Goal: Task Accomplishment & Management: Complete application form

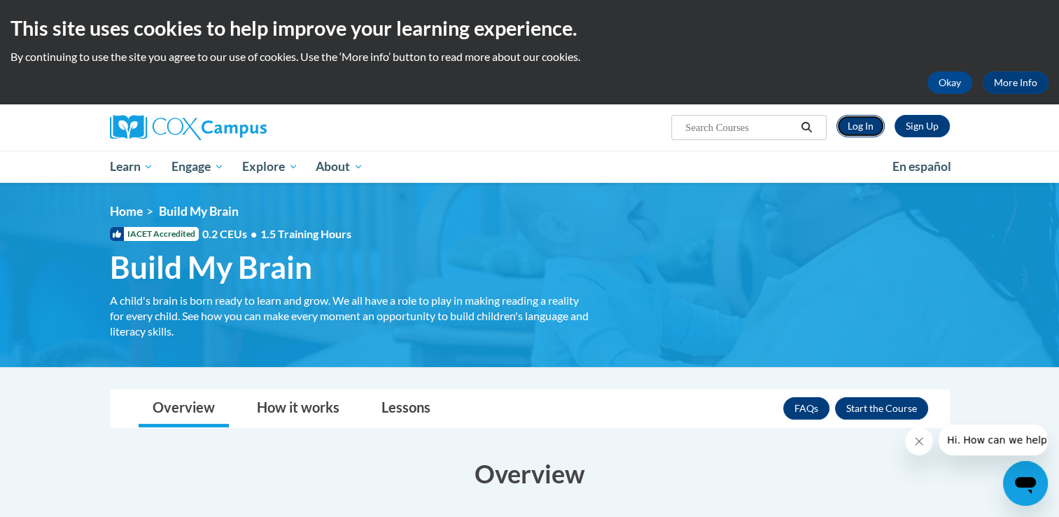
click at [860, 129] on link "Log In" at bounding box center [861, 126] width 48 height 22
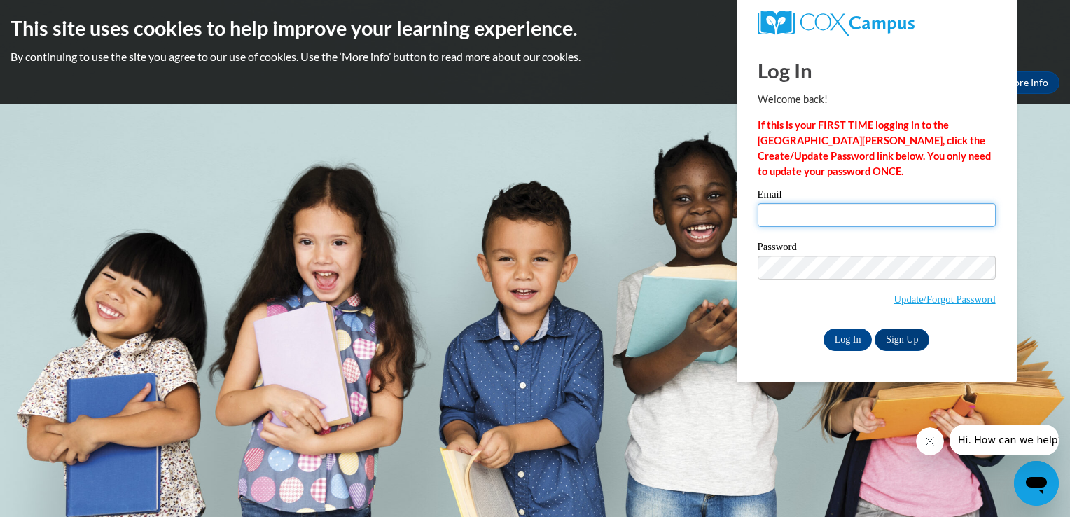
click at [787, 216] on input "Email" at bounding box center [877, 215] width 238 height 24
type input "[PERSON_NAME][EMAIL_ADDRESS][PERSON_NAME][DOMAIN_NAME]"
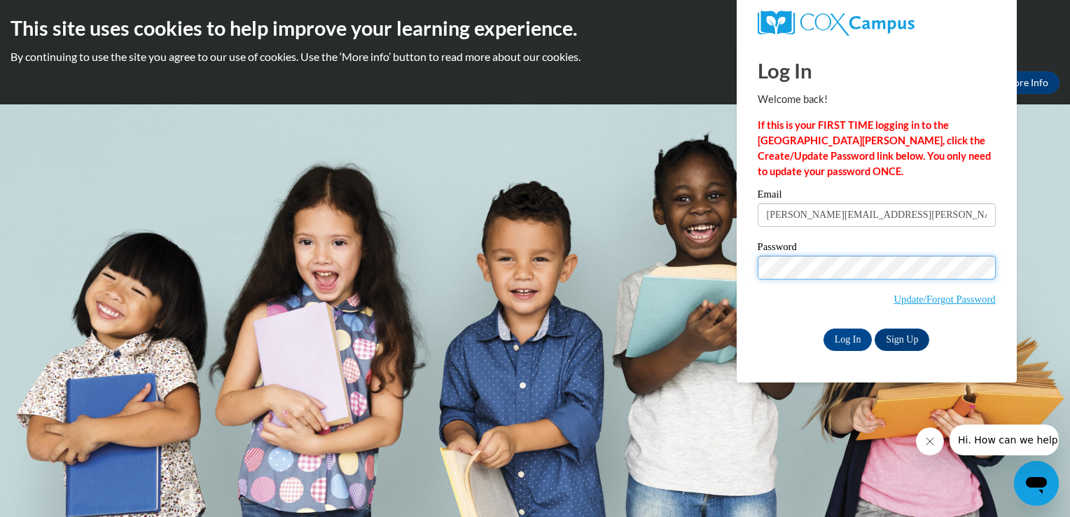
click at [823, 328] on input "Log In" at bounding box center [847, 339] width 49 height 22
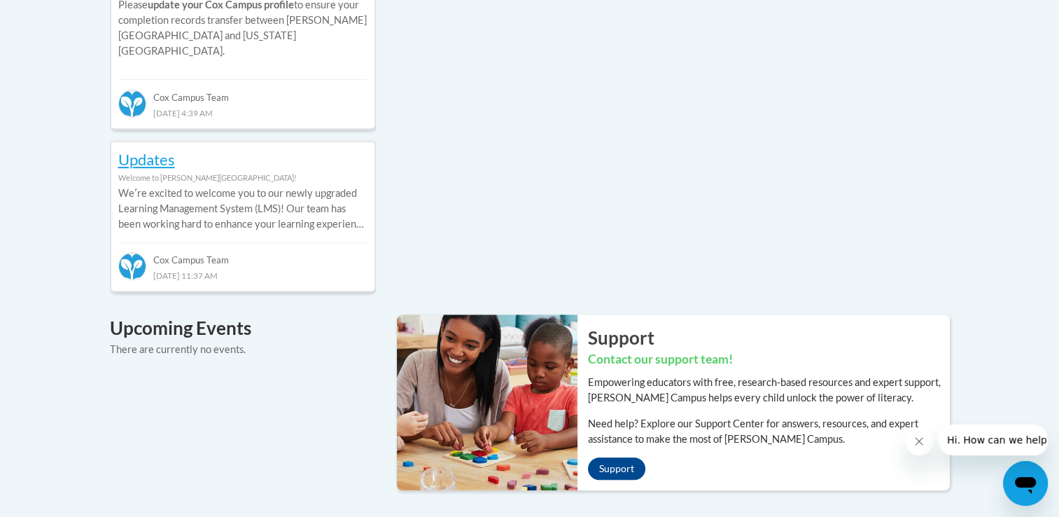
scroll to position [781, 0]
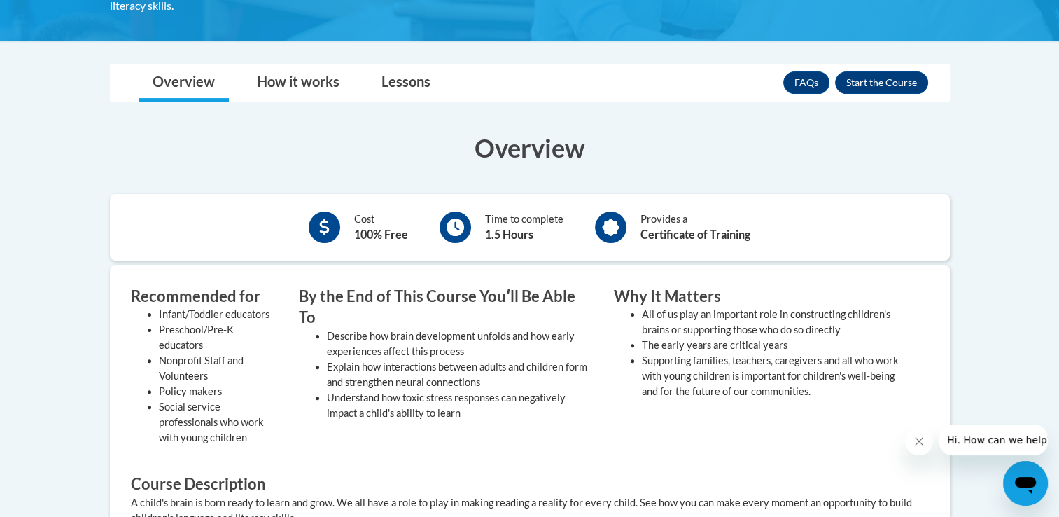
scroll to position [316, 0]
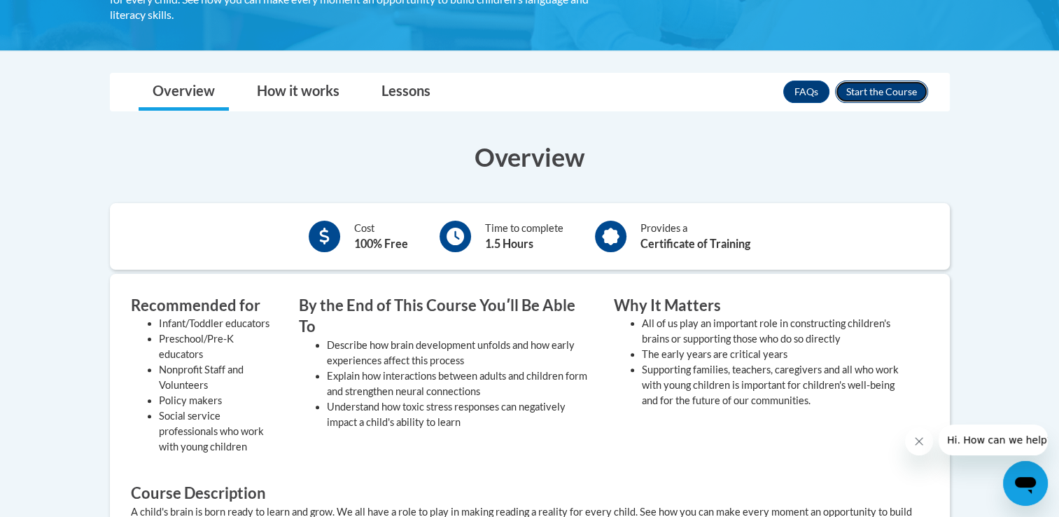
click at [879, 85] on button "Enroll" at bounding box center [881, 92] width 93 height 22
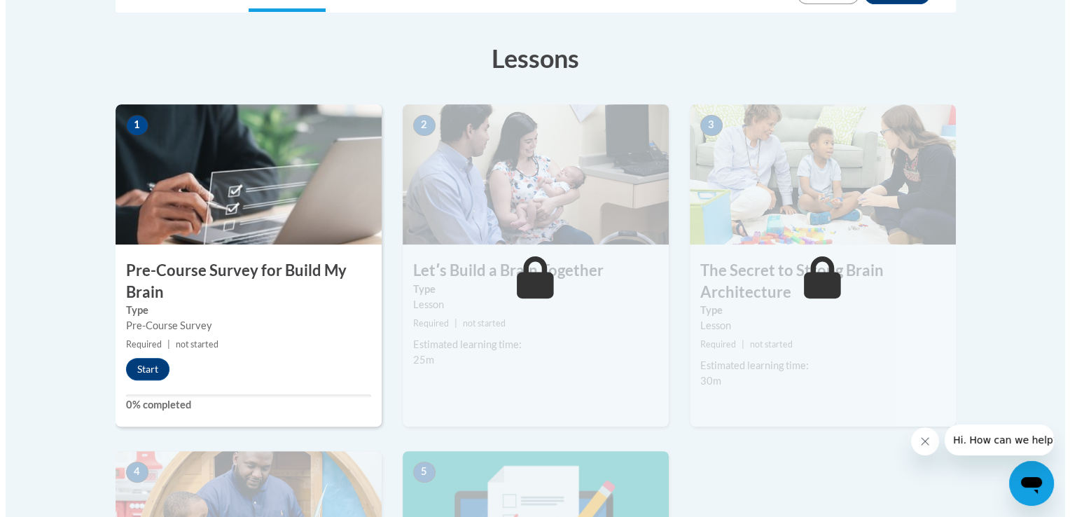
scroll to position [367, 0]
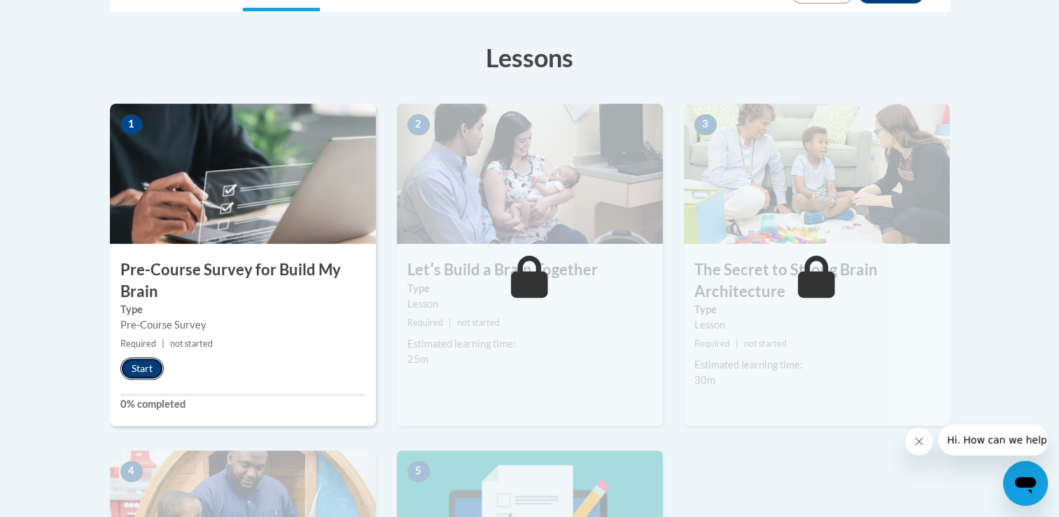
click at [141, 367] on button "Start" at bounding box center [141, 368] width 43 height 22
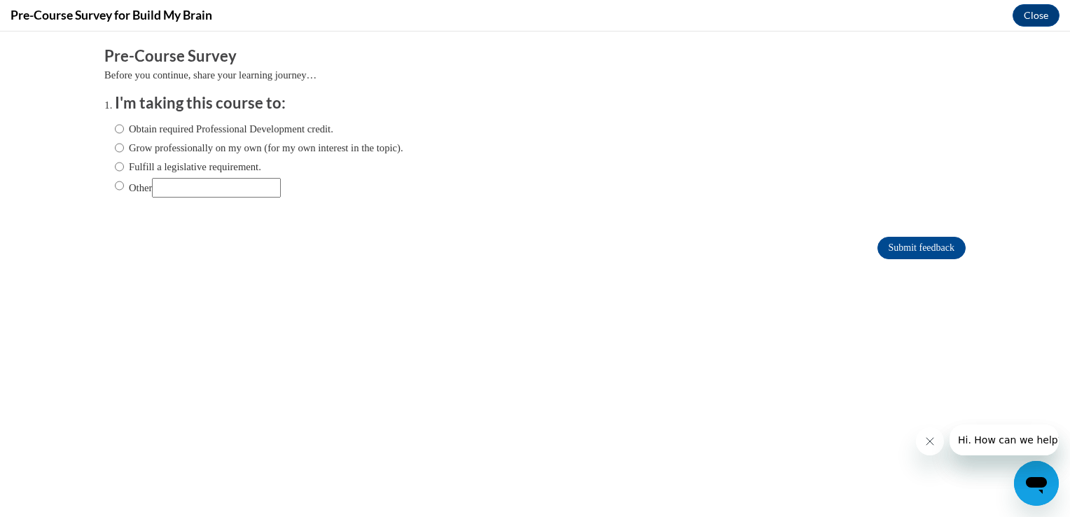
scroll to position [0, 0]
click at [115, 186] on input "Other" at bounding box center [119, 185] width 9 height 15
radio input "true"
click at [190, 184] on input "Other" at bounding box center [216, 188] width 129 height 20
type input "for an assignment"
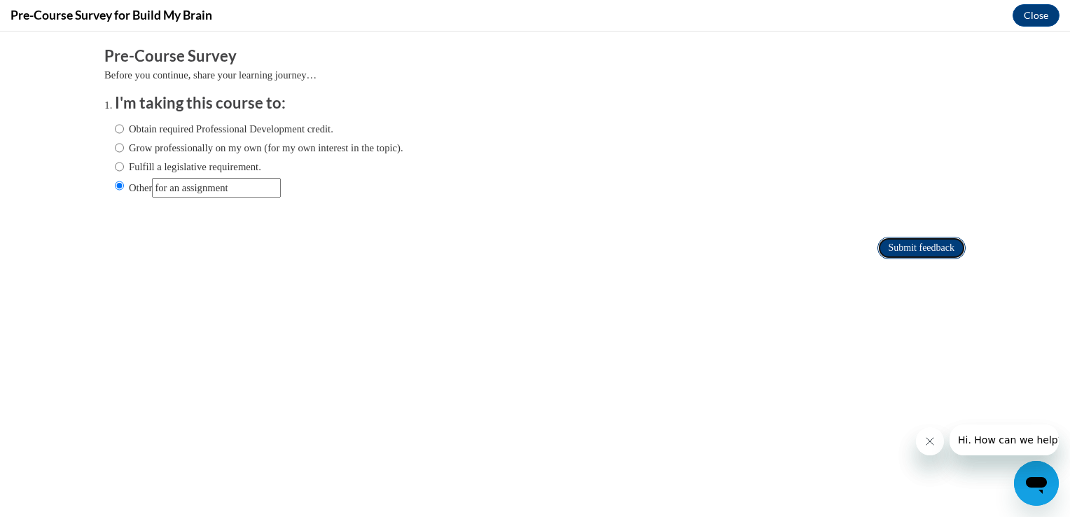
click at [908, 245] on input "Submit feedback" at bounding box center [921, 248] width 88 height 22
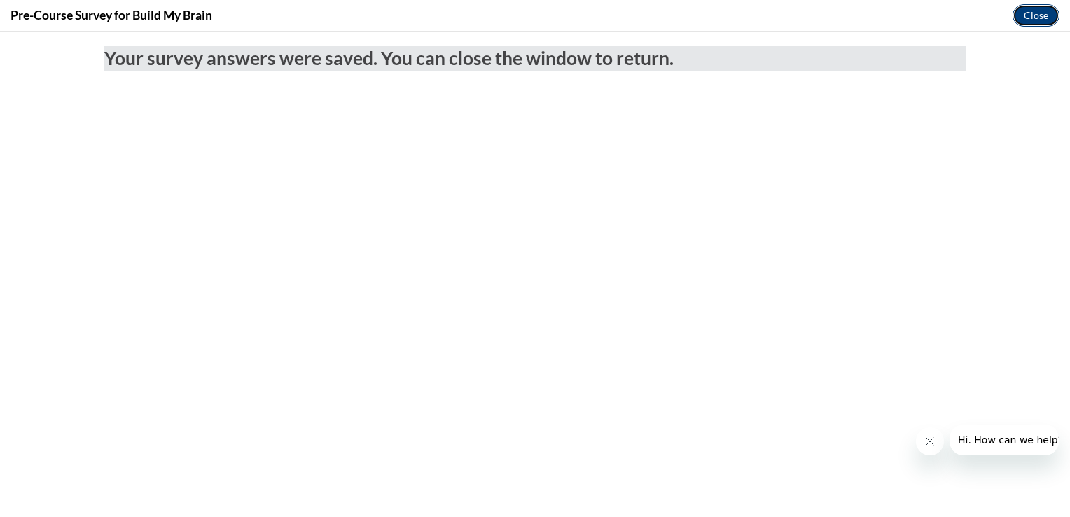
click at [1043, 7] on button "Close" at bounding box center [1035, 15] width 47 height 22
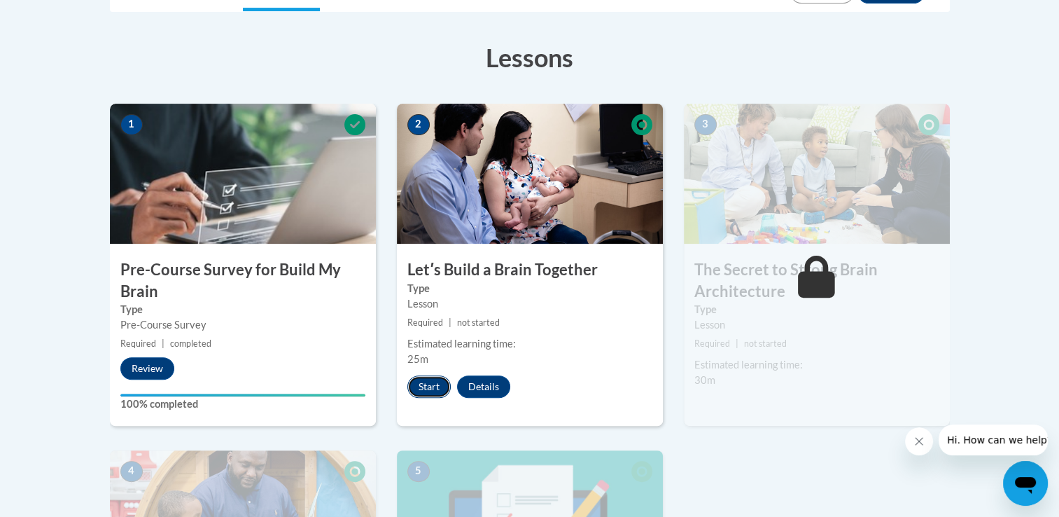
click at [422, 393] on button "Start" at bounding box center [428, 386] width 43 height 22
